Goal: Transaction & Acquisition: Purchase product/service

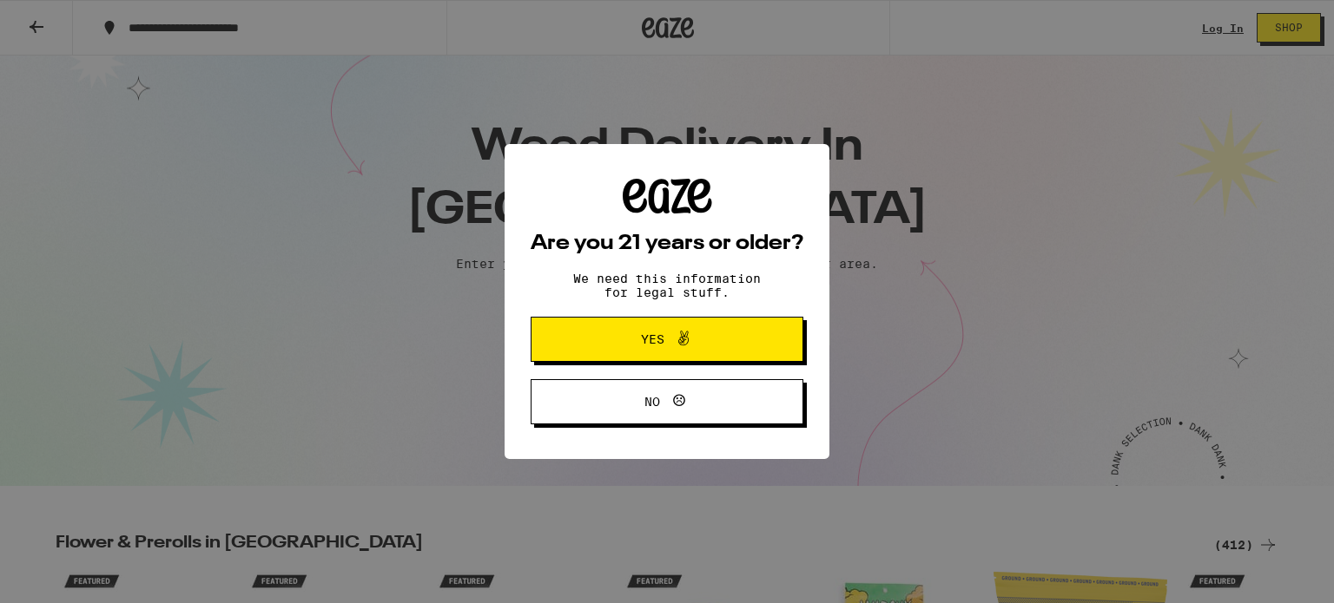
click at [740, 340] on button "Yes" at bounding box center [667, 339] width 273 height 45
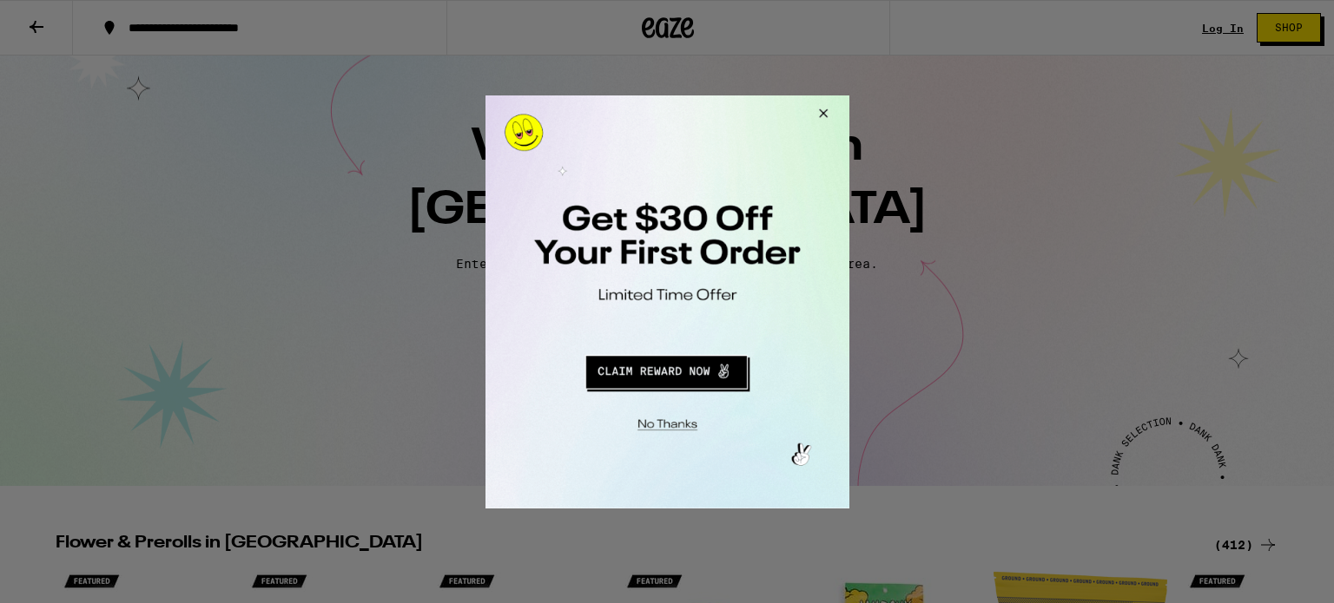
click at [659, 427] on button "Close Modal" at bounding box center [663, 421] width 353 height 27
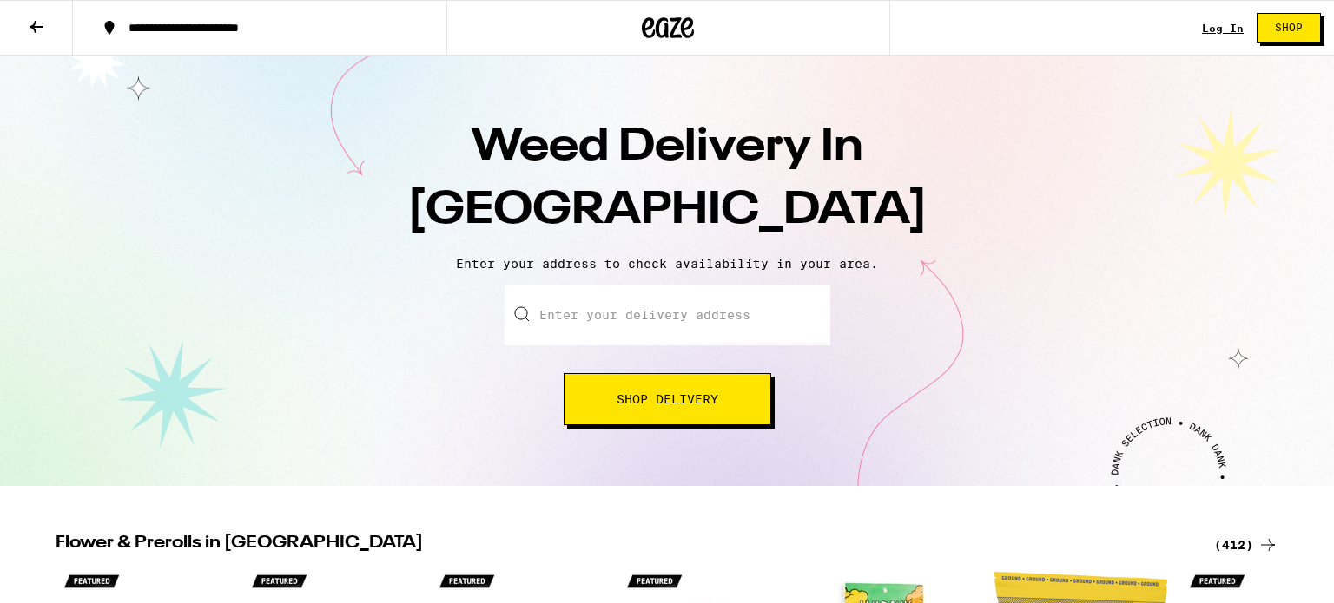
click at [1289, 27] on span "Shop" at bounding box center [1289, 28] width 28 height 10
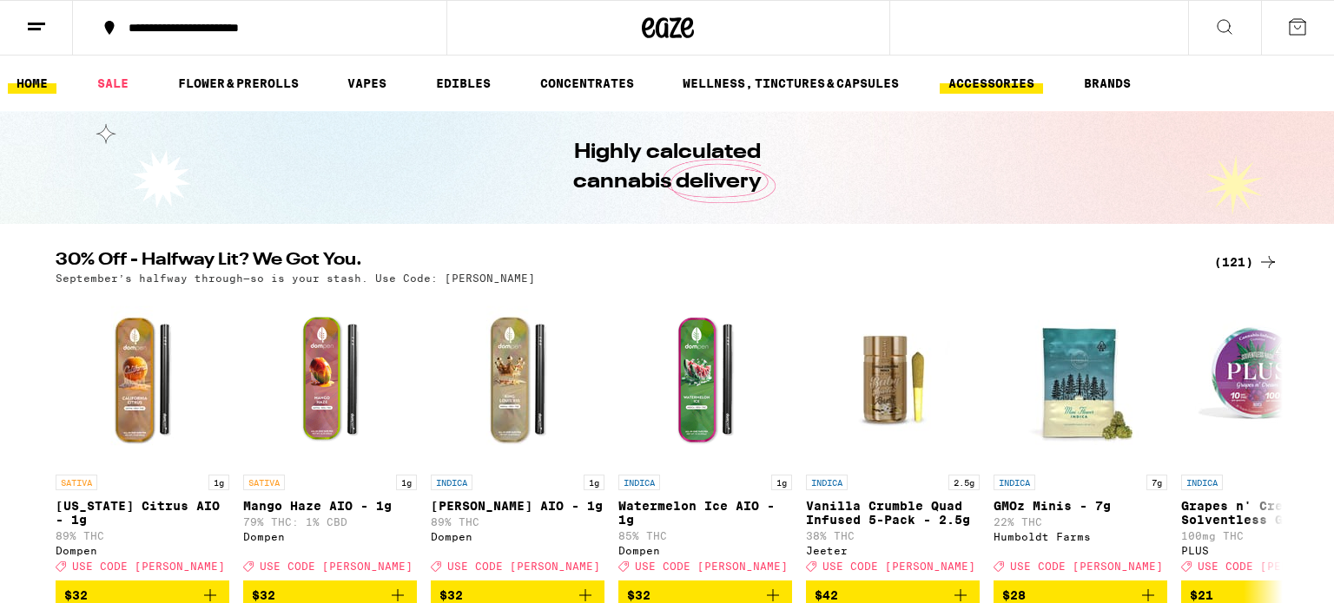
click at [982, 80] on link "ACCESSORIES" at bounding box center [991, 83] width 103 height 21
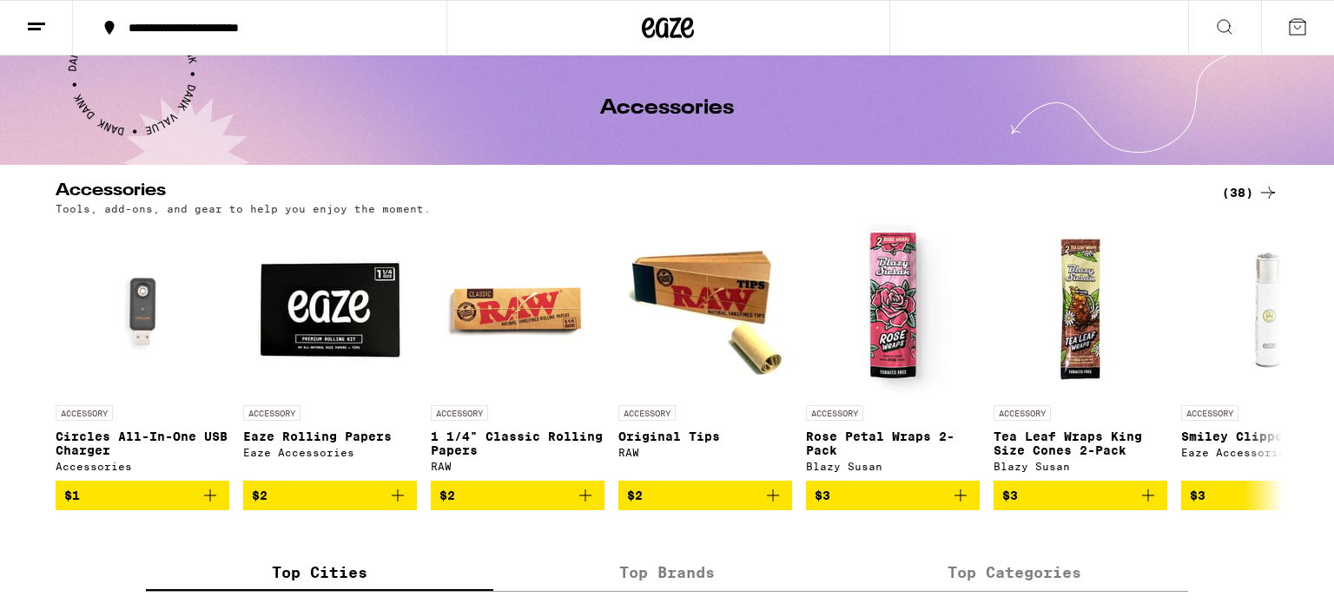
scroll to position [59, 0]
click at [1266, 191] on icon at bounding box center [1267, 192] width 21 height 21
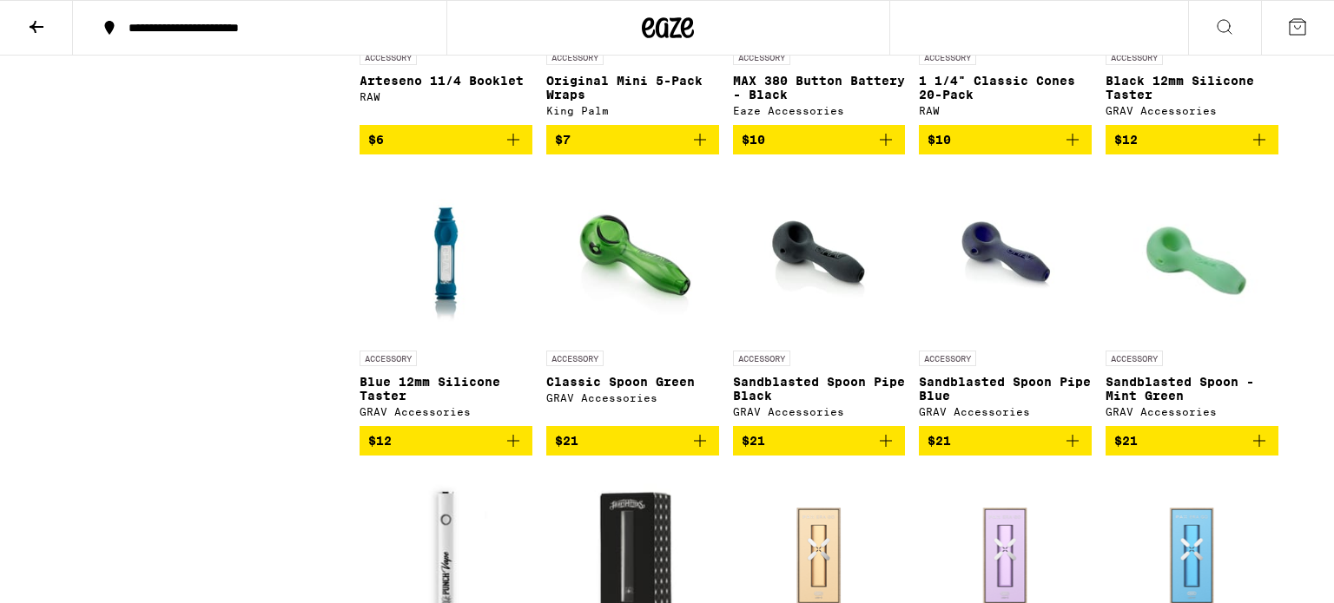
scroll to position [1289, 0]
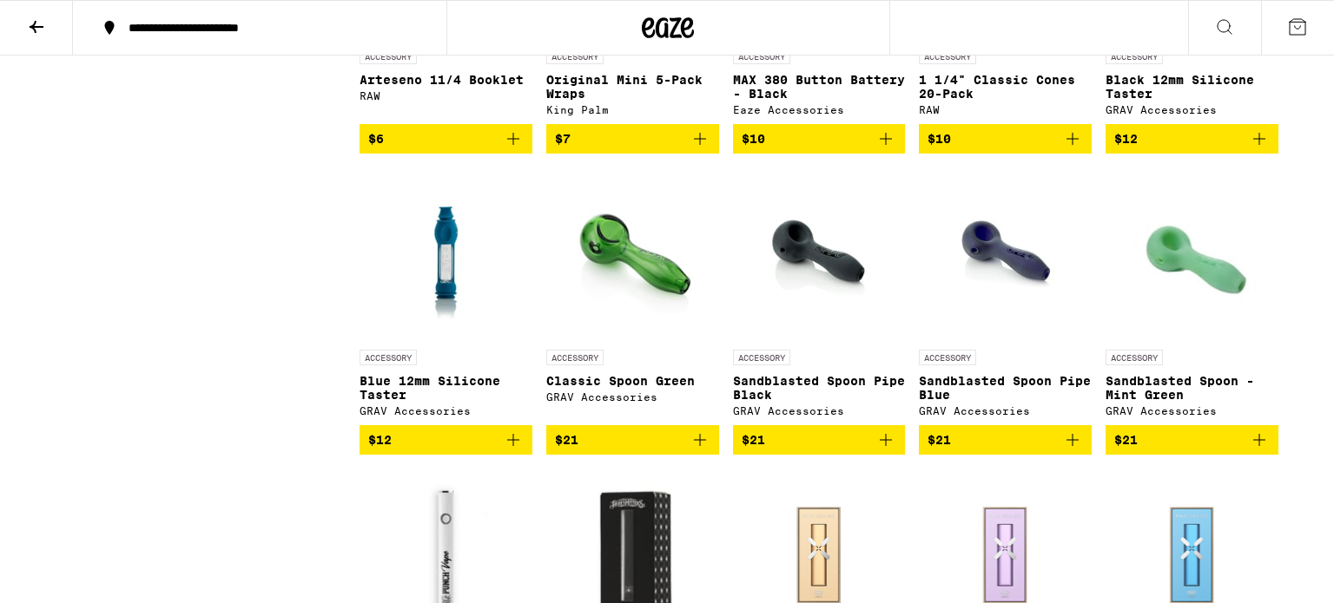
click at [815, 257] on img "Open page for Sandblasted Spoon Pipe Black from GRAV Accessories" at bounding box center [819, 255] width 130 height 174
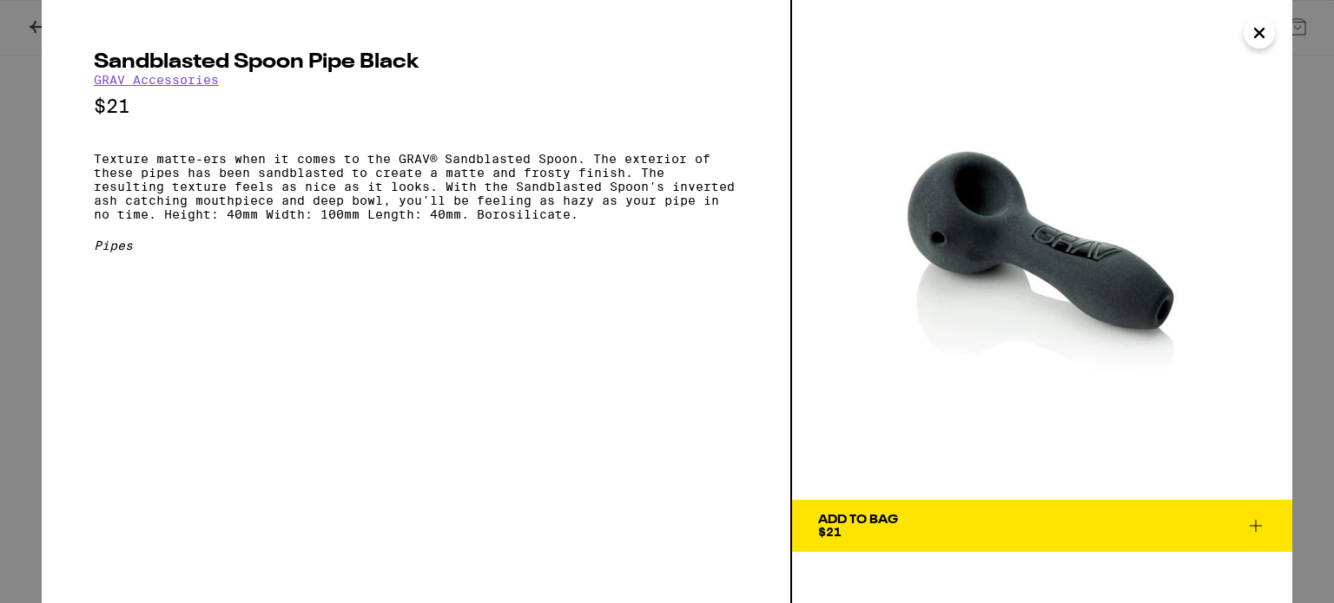
click at [1256, 36] on icon "Close" at bounding box center [1259, 33] width 9 height 9
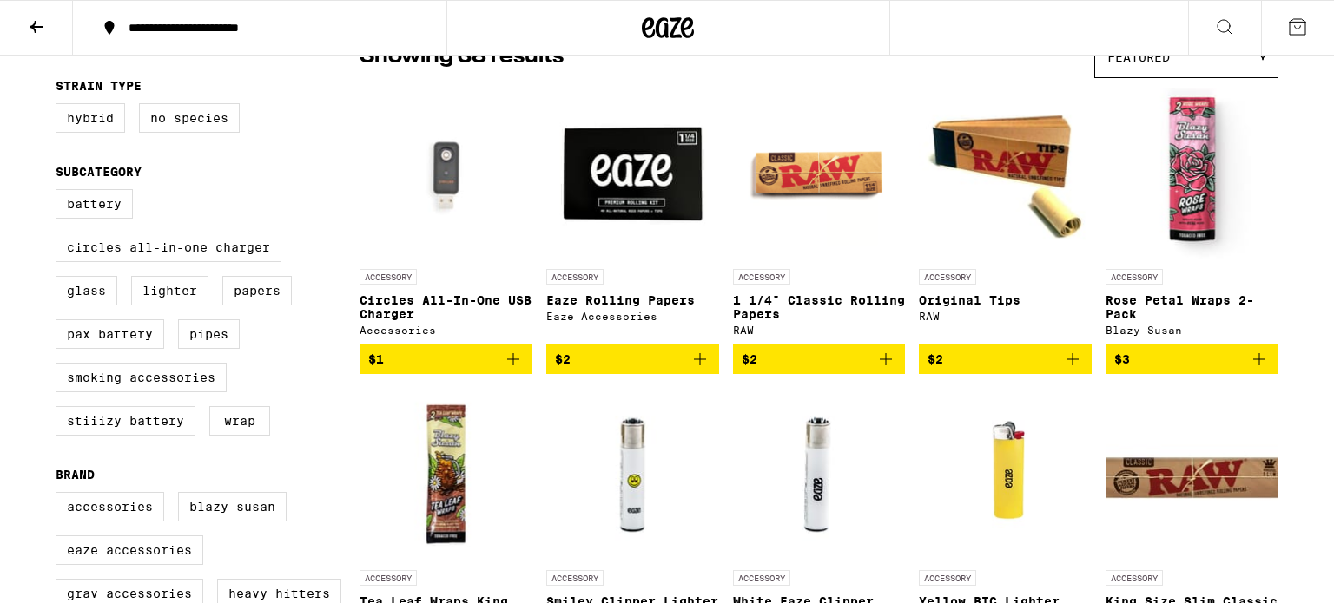
scroll to position [163, 0]
